Goal: Find specific page/section: Find specific page/section

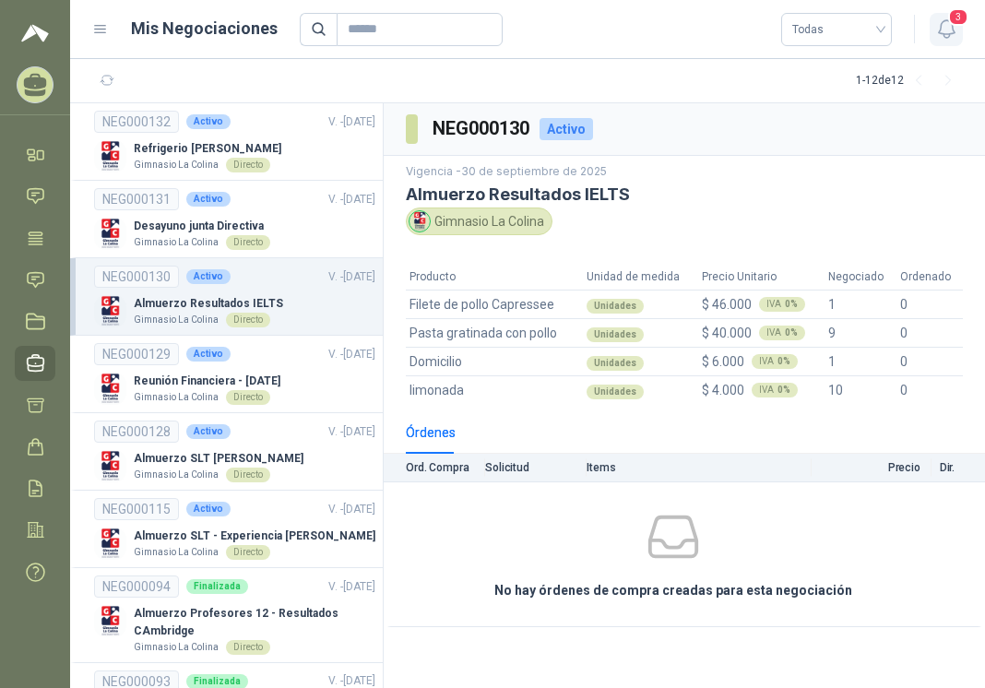
click at [951, 30] on icon "button" at bounding box center [946, 29] width 16 height 18
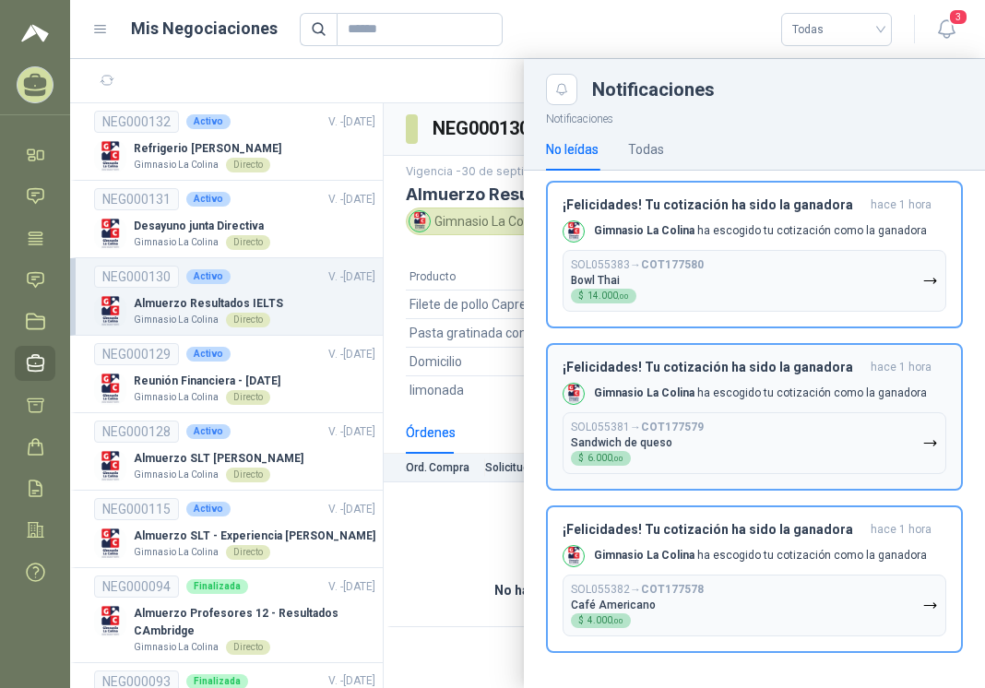
scroll to position [11, 0]
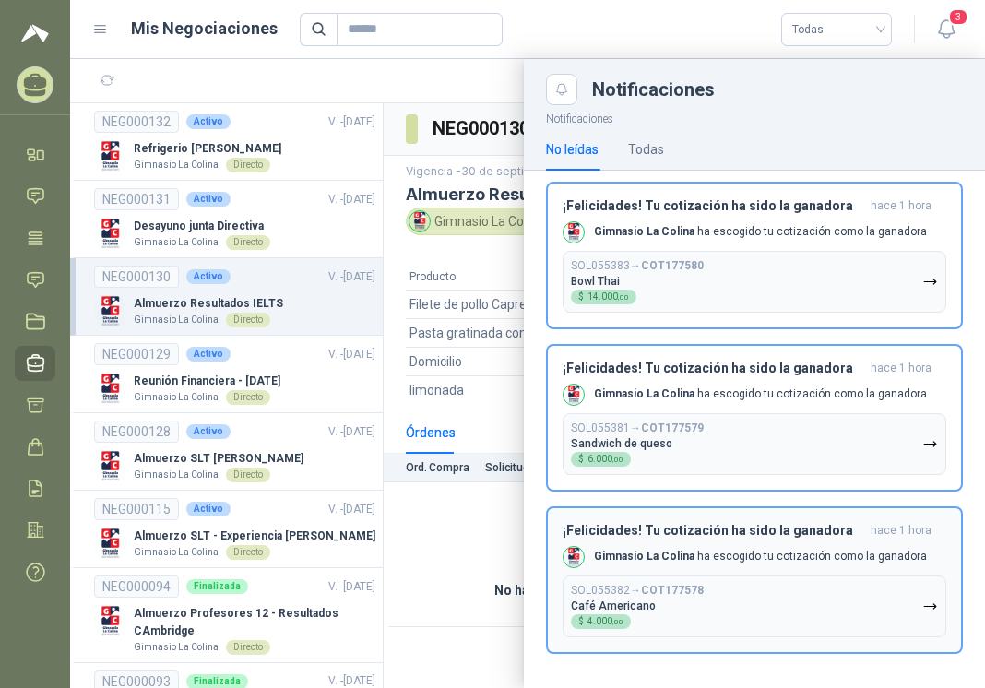
click at [766, 582] on button "SOL055382 → COT177578 Café Americano $ 4.000 ,00" at bounding box center [755, 607] width 384 height 62
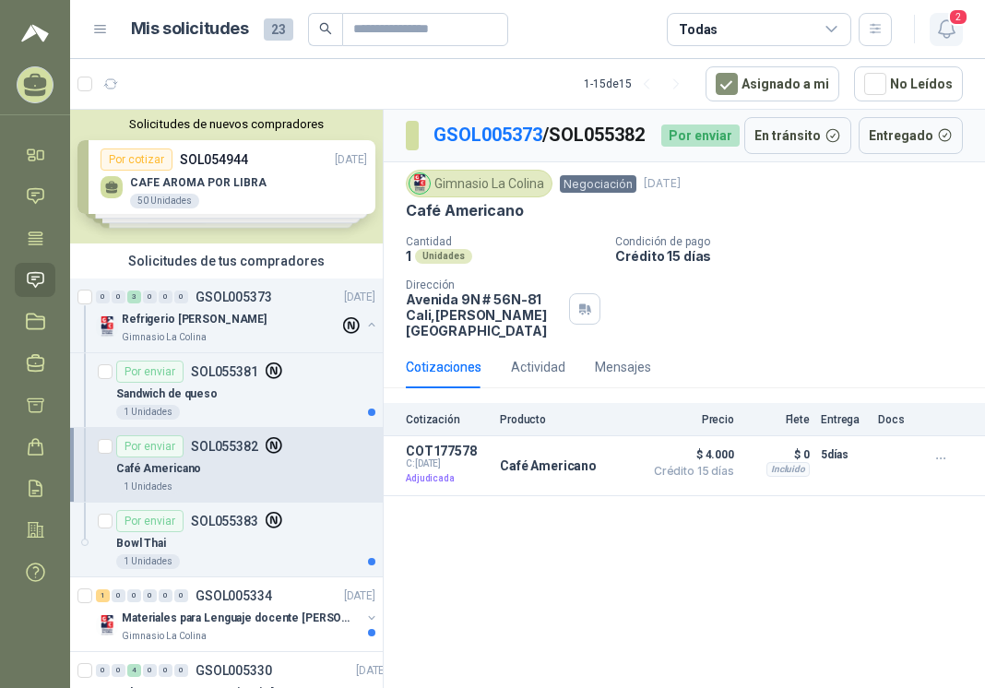
click at [953, 18] on span "2" at bounding box center [958, 17] width 20 height 18
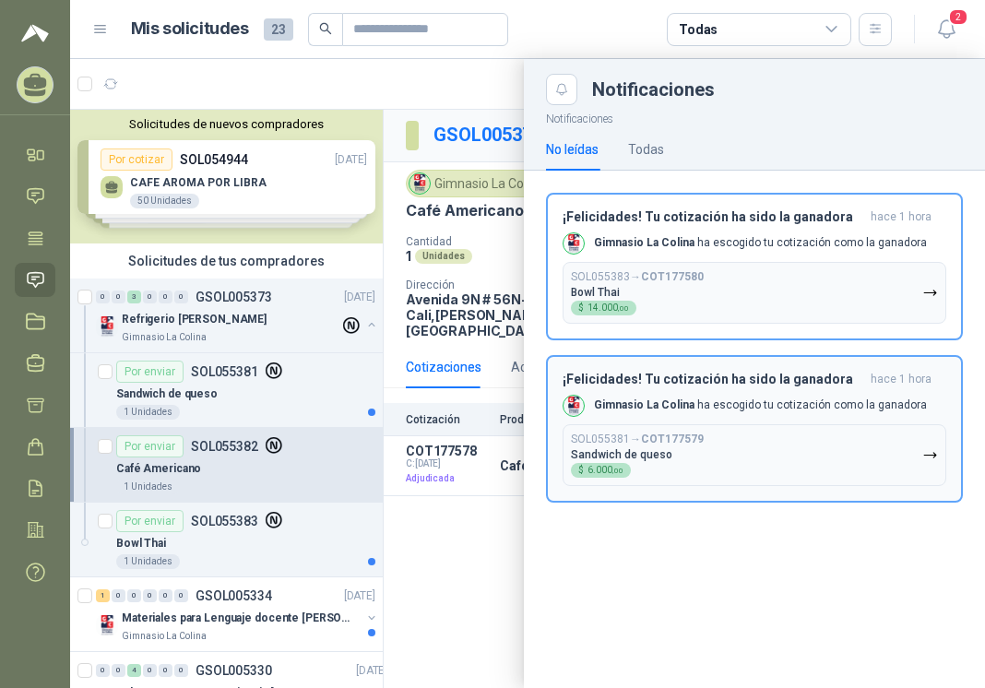
click at [666, 452] on p "Sandwich de queso" at bounding box center [621, 454] width 101 height 13
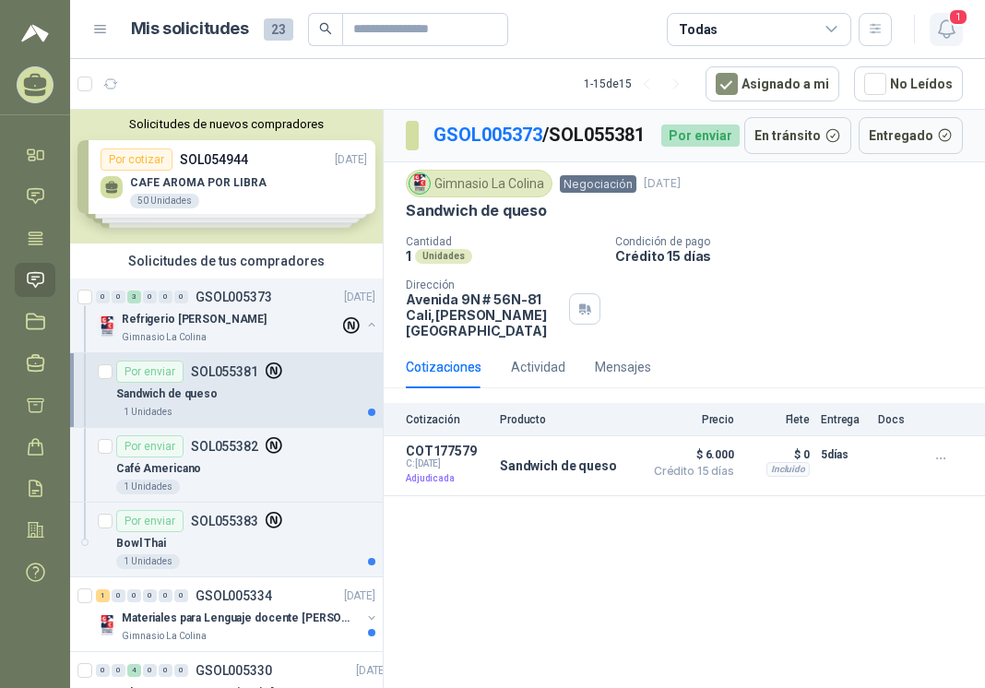
click at [953, 30] on icon "button" at bounding box center [946, 29] width 23 height 23
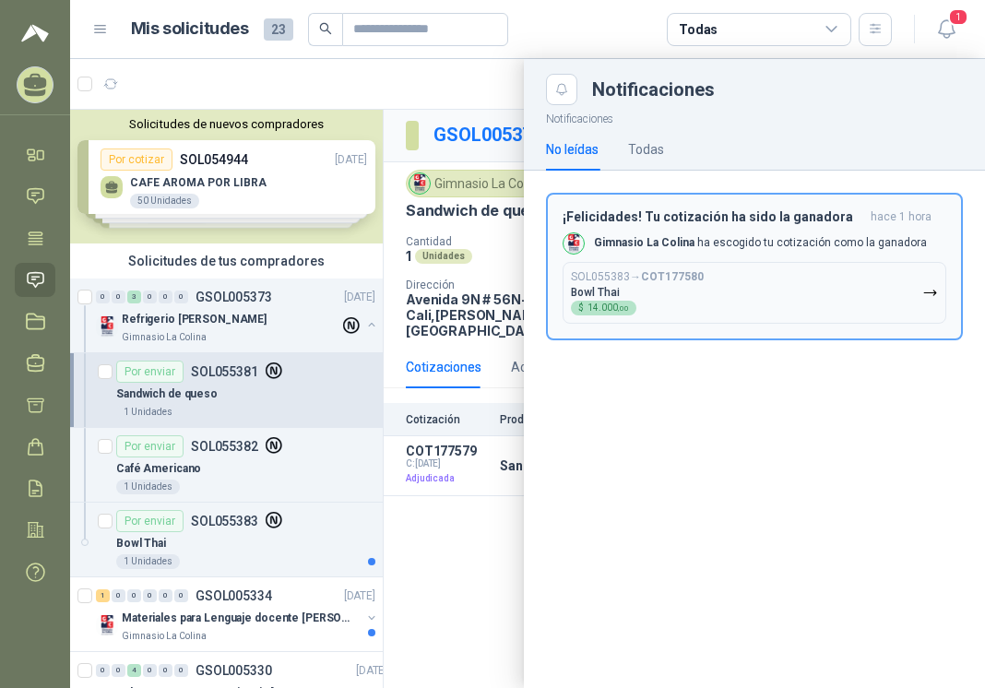
click at [767, 276] on button "SOL055383 → COT177580 Bowl Thai $ 14.000 ,00" at bounding box center [755, 293] width 384 height 62
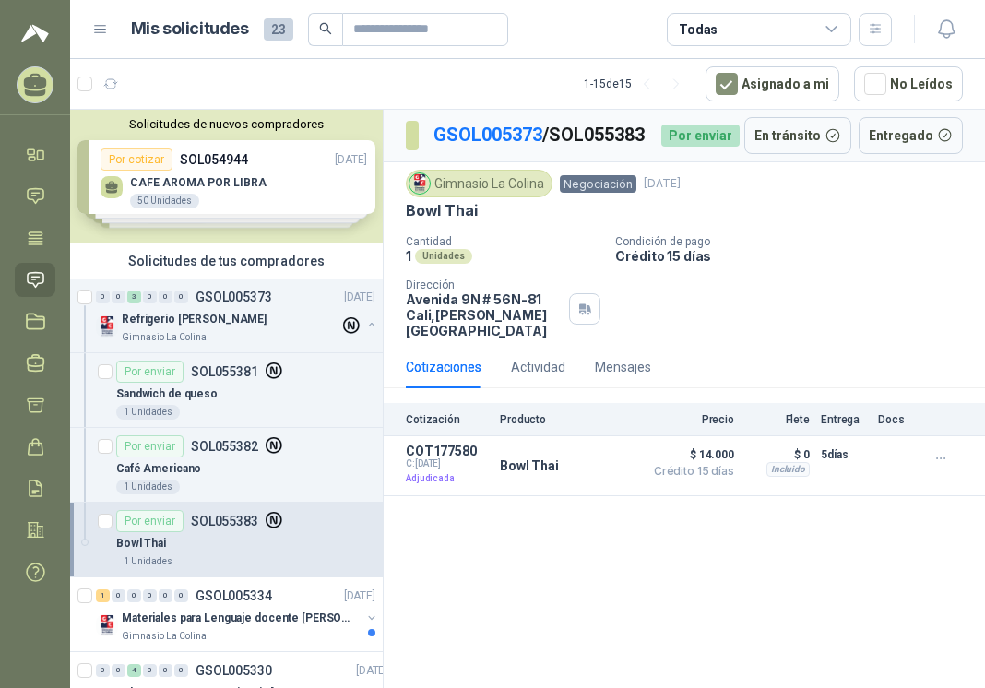
click at [94, 28] on icon at bounding box center [100, 29] width 17 height 17
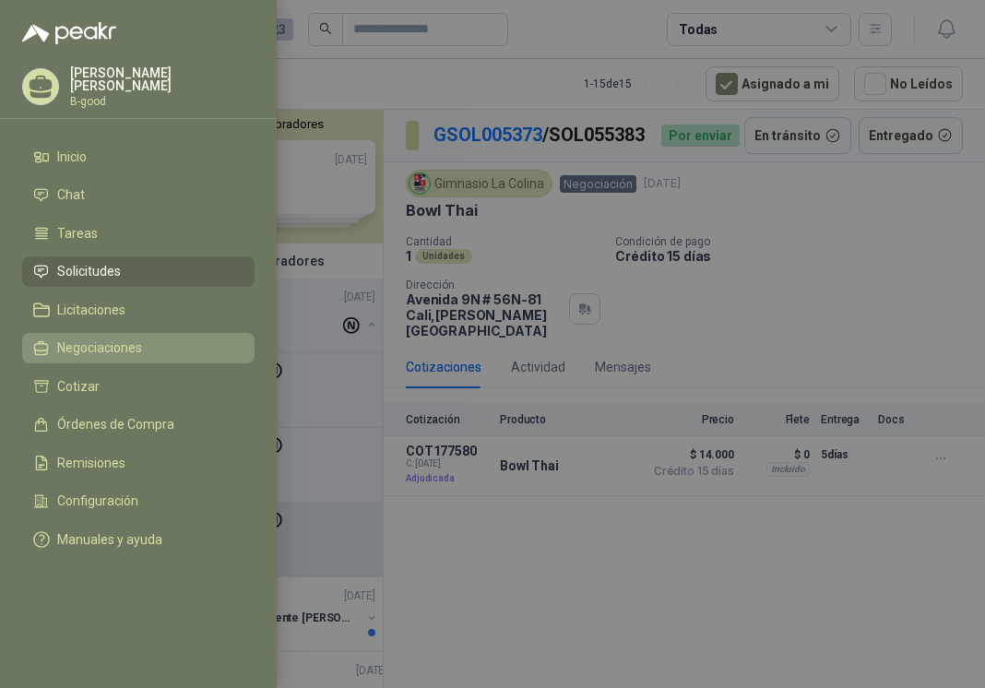
click at [77, 346] on span "Negociaciones" at bounding box center [99, 347] width 85 height 15
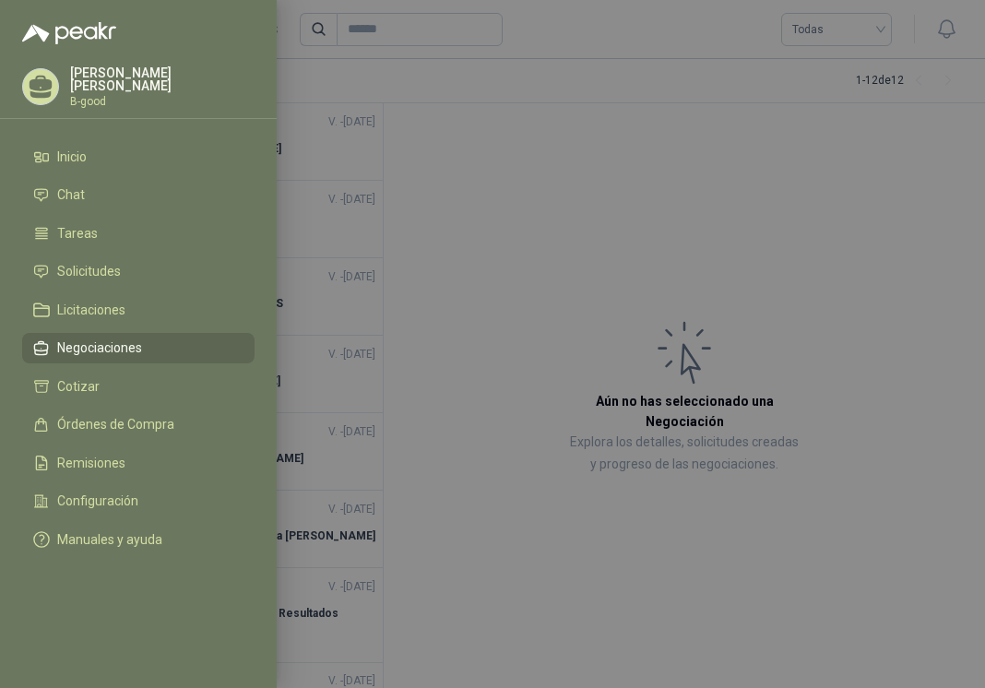
click at [125, 345] on span "Negociaciones" at bounding box center [99, 347] width 85 height 15
click at [449, 331] on div at bounding box center [492, 344] width 985 height 688
